Goal: Check status: Check status

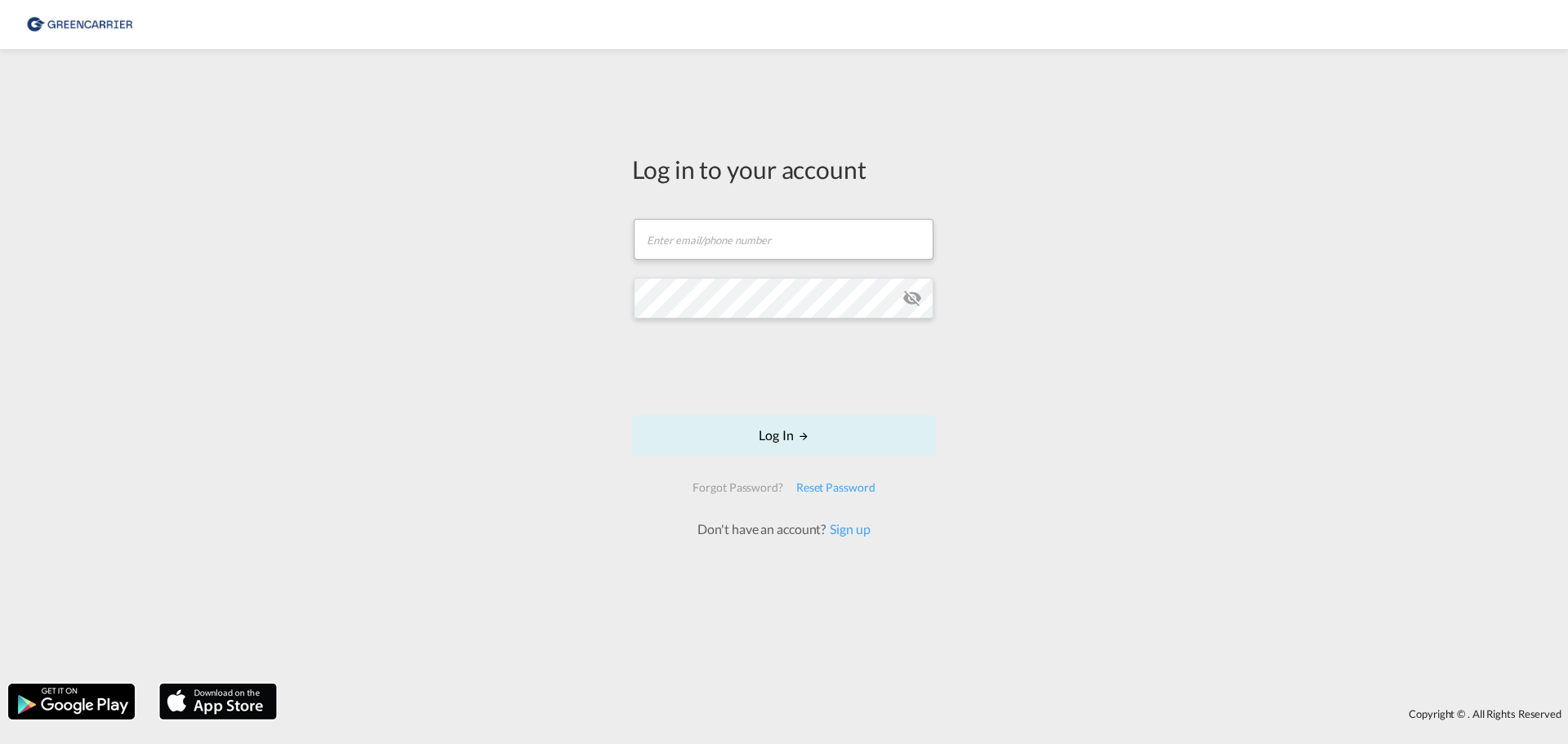
click at [756, 272] on form "Email field is required Password field is required Log In Forgot Password? Rese…" at bounding box center [784, 371] width 303 height 337
click at [752, 251] on input "text" at bounding box center [784, 239] width 300 height 41
type input "[PERSON_NAME][EMAIL_ADDRESS][DOMAIN_NAME]"
click at [744, 442] on button "Log In" at bounding box center [784, 435] width 303 height 41
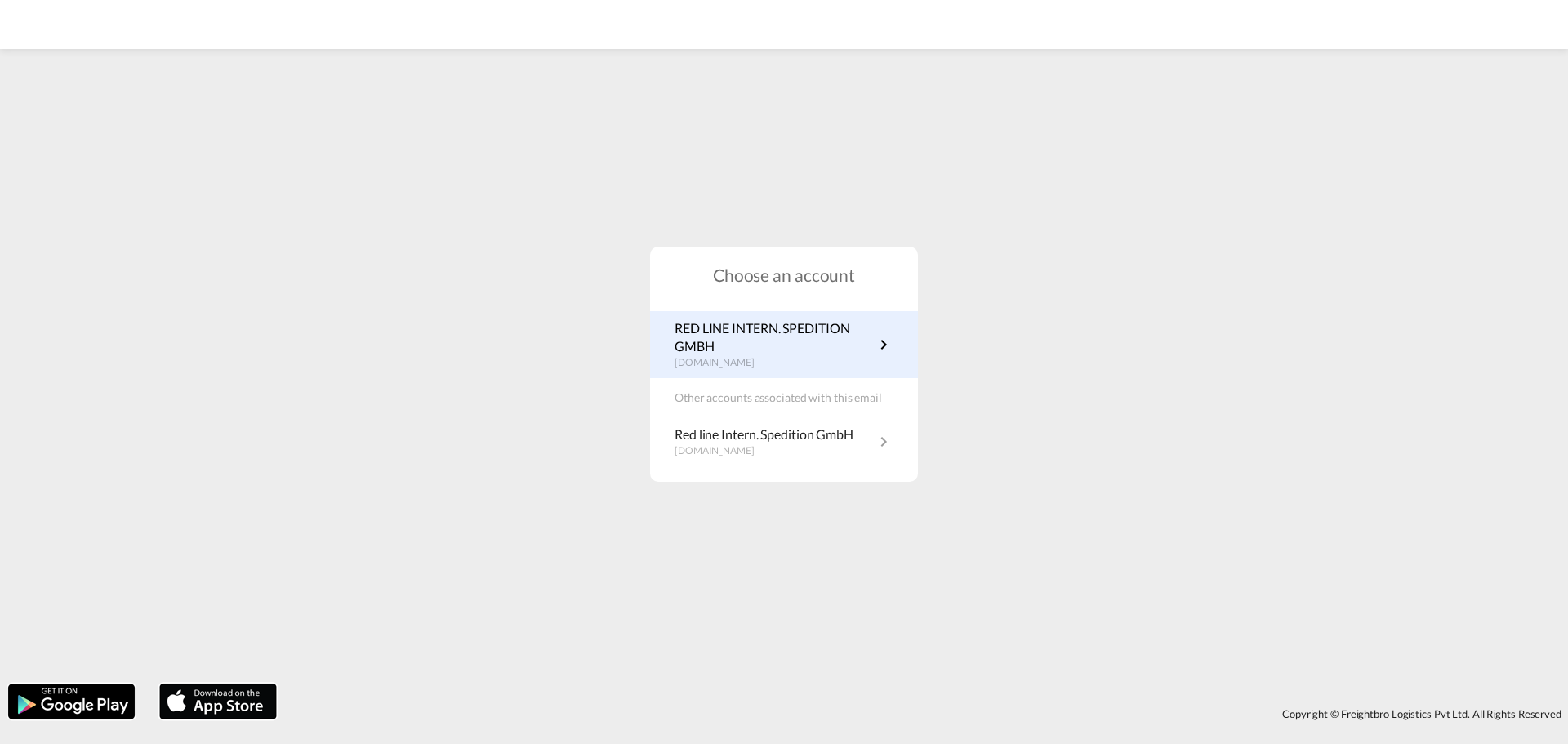
click at [857, 356] on p "[DOMAIN_NAME]" at bounding box center [774, 362] width 199 height 14
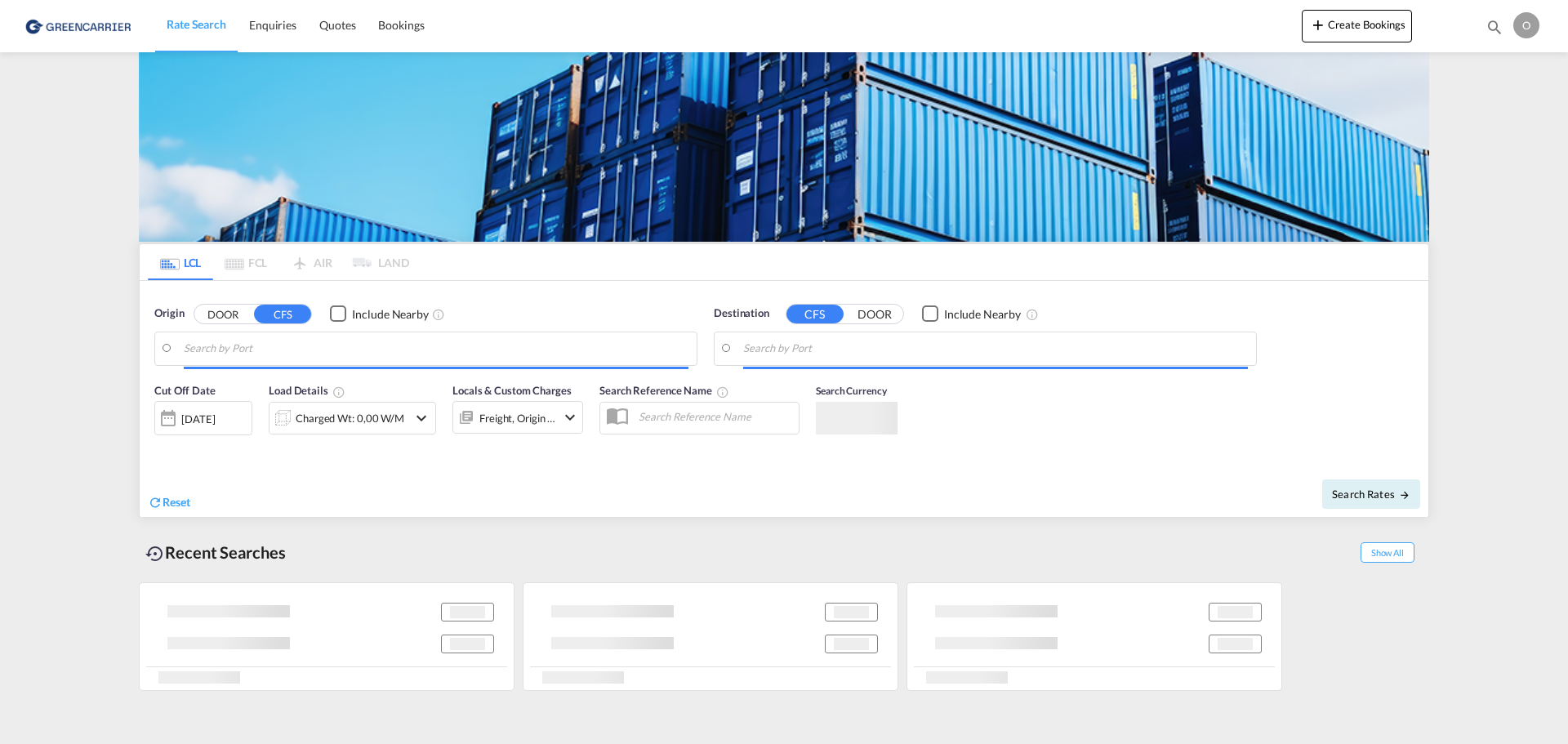
type input "[GEOGRAPHIC_DATA], [GEOGRAPHIC_DATA]"
type input "[US_STATE], [GEOGRAPHIC_DATA], USNYC"
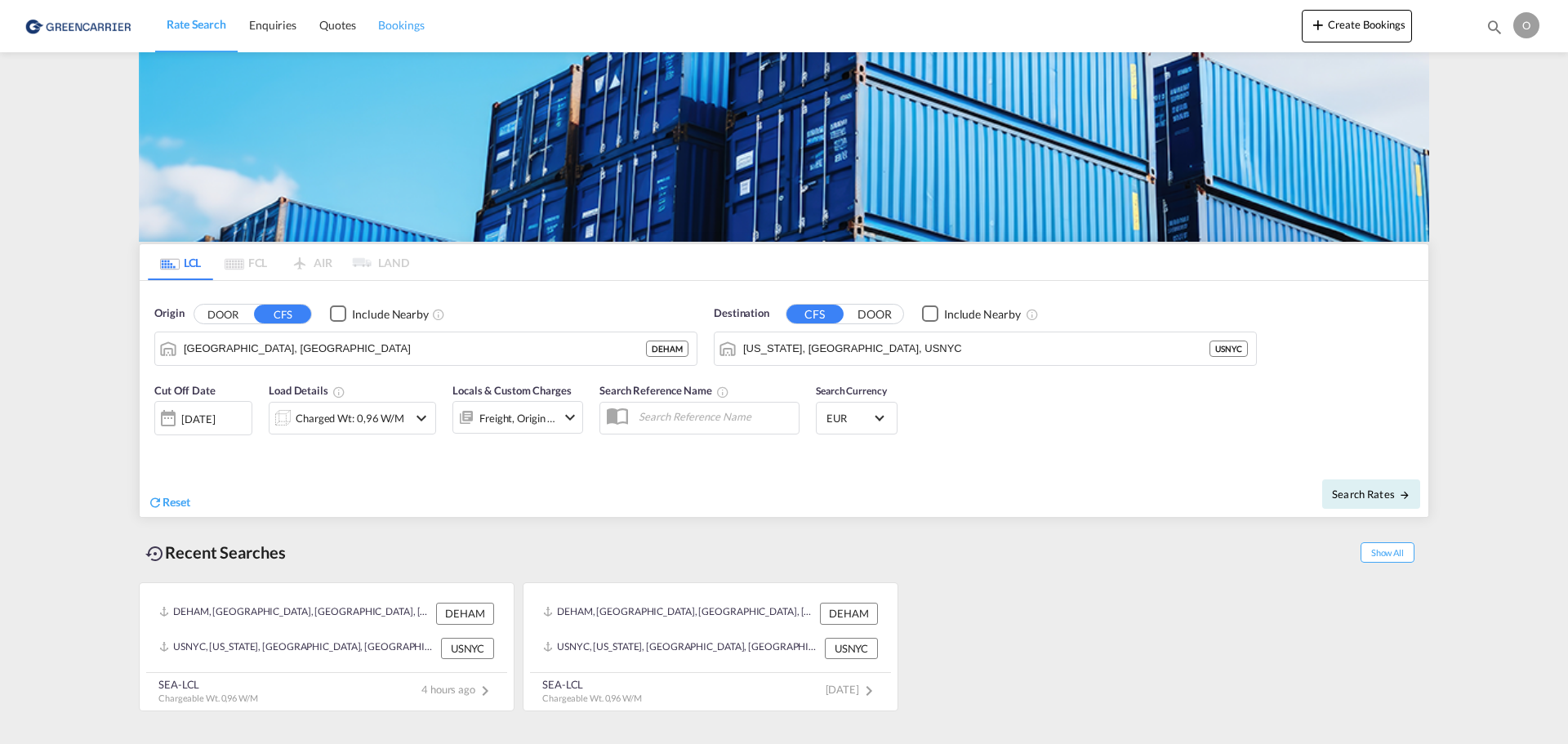
click at [390, 31] on span "Bookings" at bounding box center [401, 25] width 46 height 14
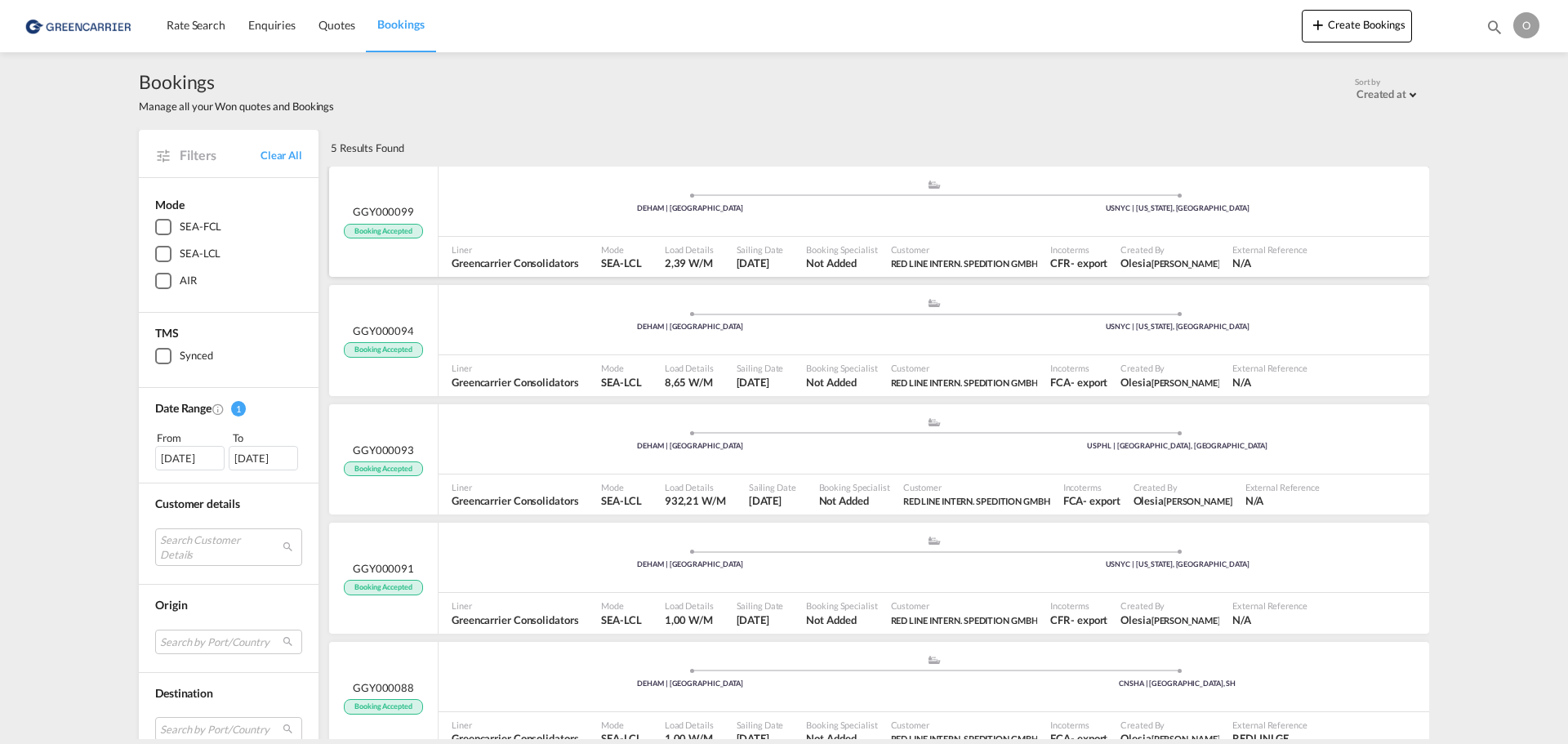
click at [381, 225] on span "Booking Accepted" at bounding box center [383, 231] width 78 height 16
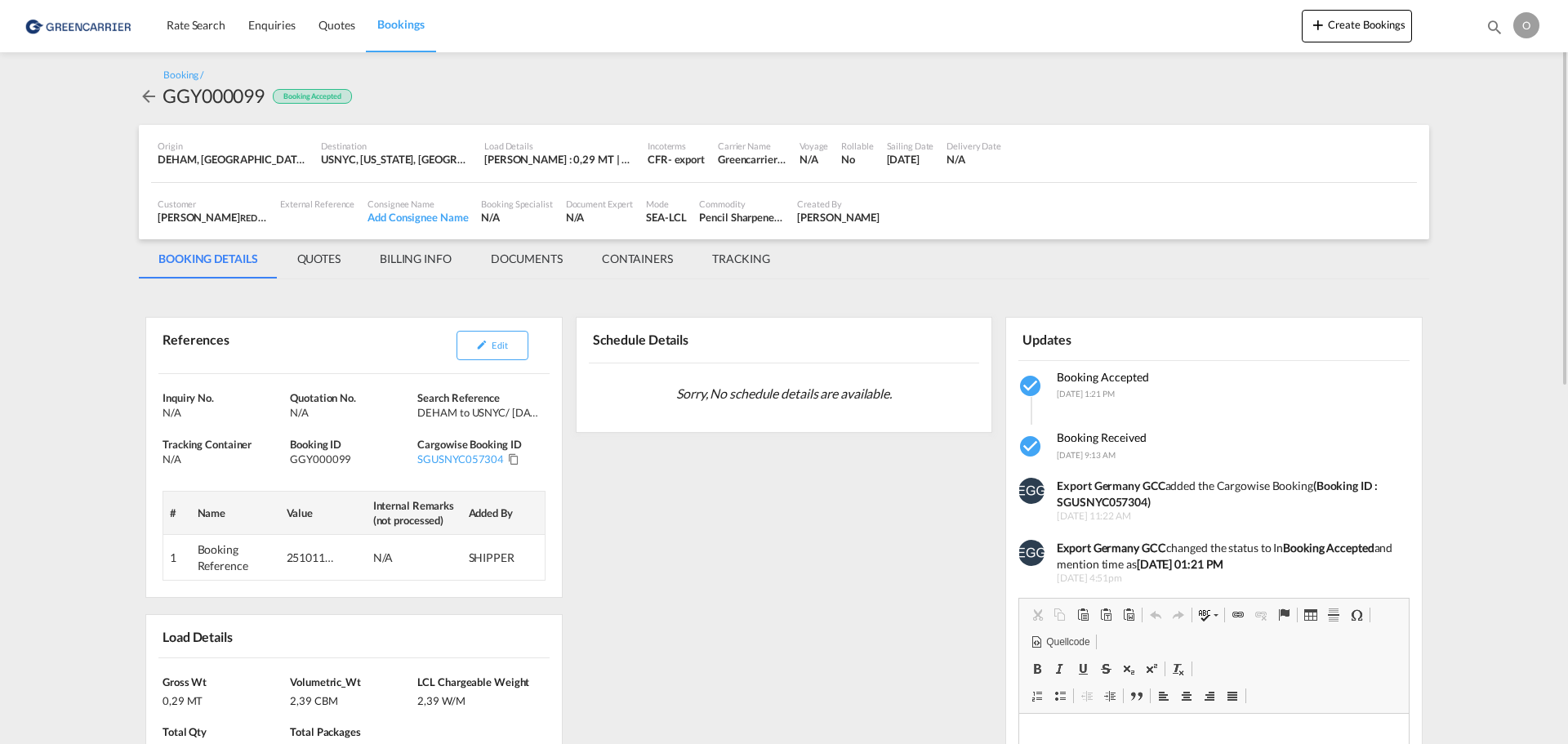
click at [558, 248] on md-tab-item "DOCUMENTS" at bounding box center [526, 258] width 111 height 39
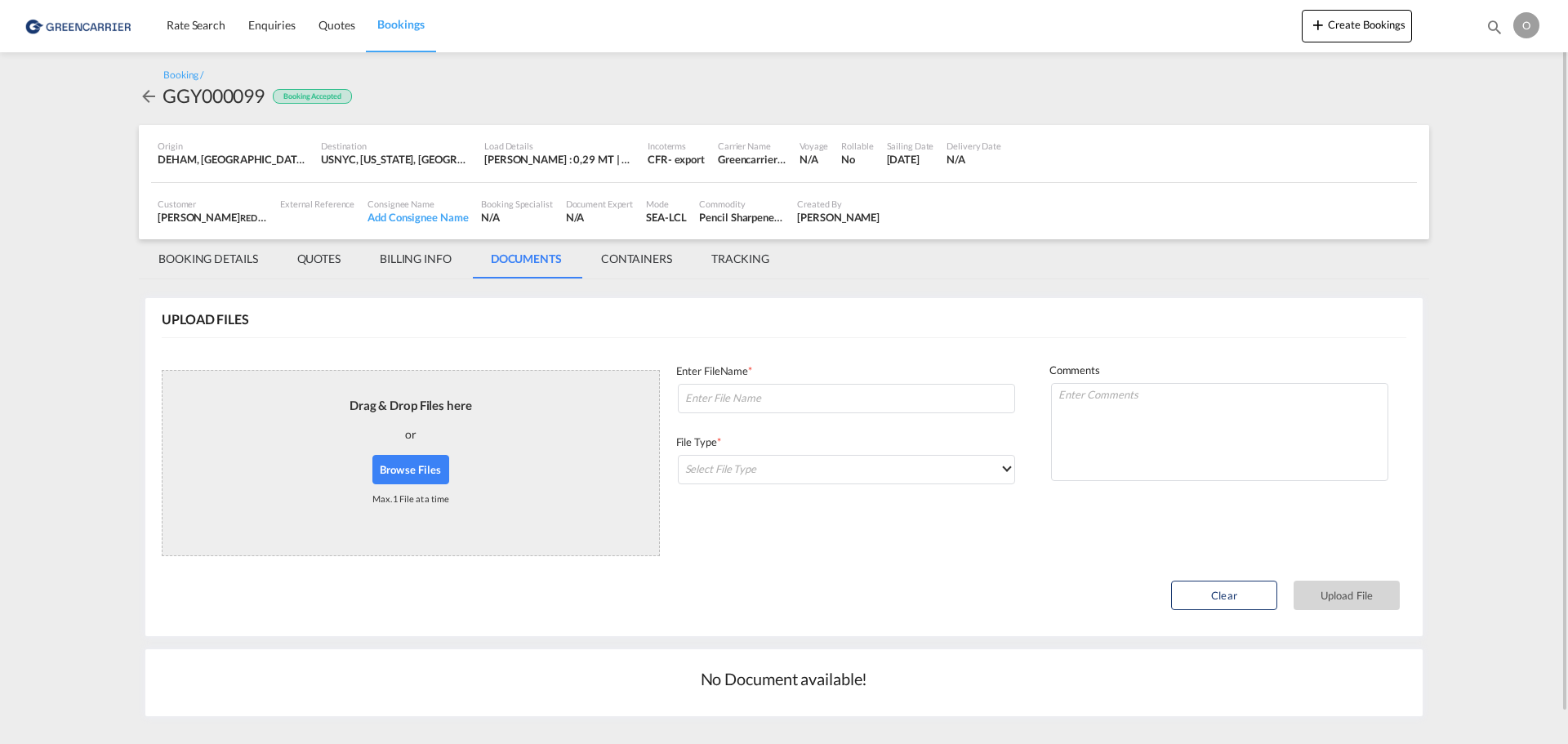
click at [215, 263] on md-tab-item "BOOKING DETAILS" at bounding box center [208, 258] width 139 height 39
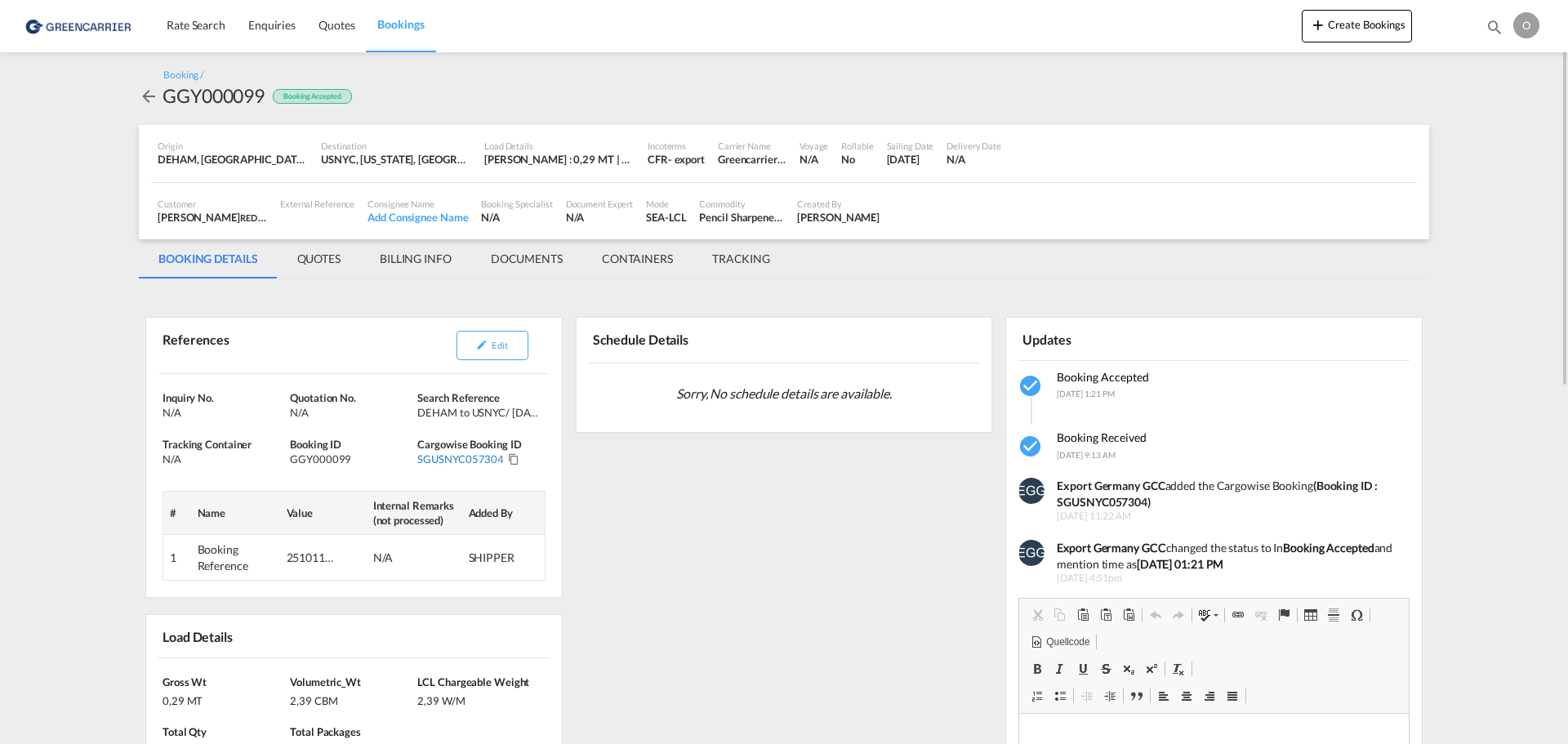
click at [443, 461] on div "SGUSNYC057304" at bounding box center [461, 459] width 87 height 15
